Goal: Navigation & Orientation: Find specific page/section

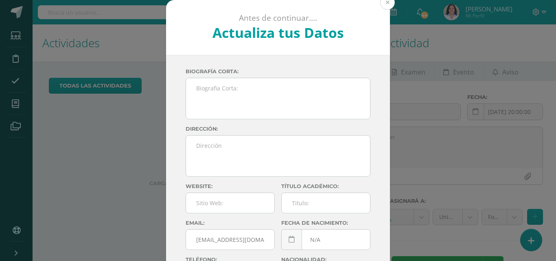
click at [386, 4] on button at bounding box center [387, 2] width 15 height 15
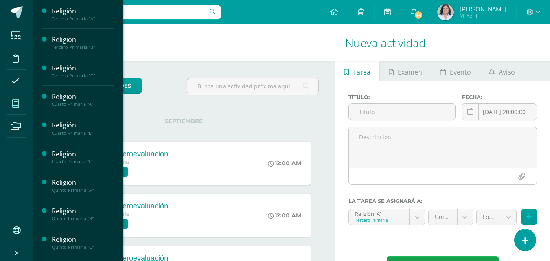
click at [16, 105] on icon at bounding box center [15, 104] width 7 height 8
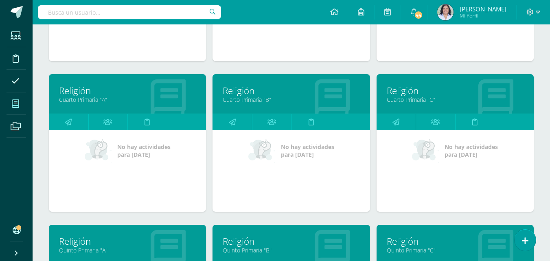
scroll to position [456, 0]
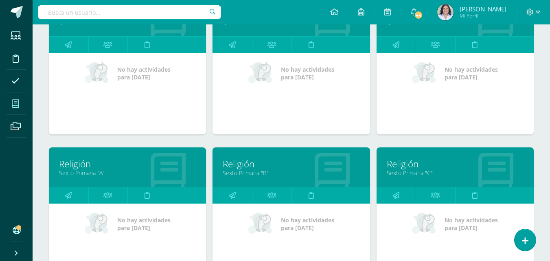
click at [423, 176] on link "Sexto Primaria "C"" at bounding box center [455, 173] width 137 height 8
